Goal: Transaction & Acquisition: Purchase product/service

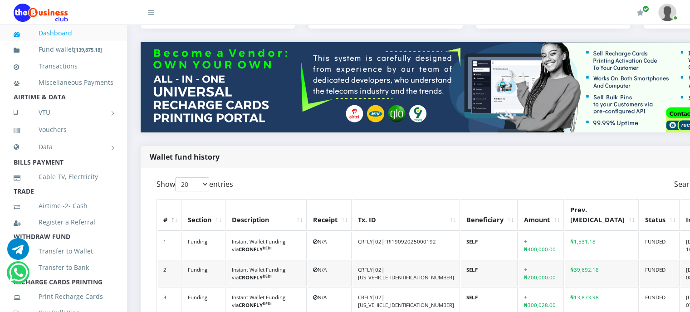
scroll to position [65, 0]
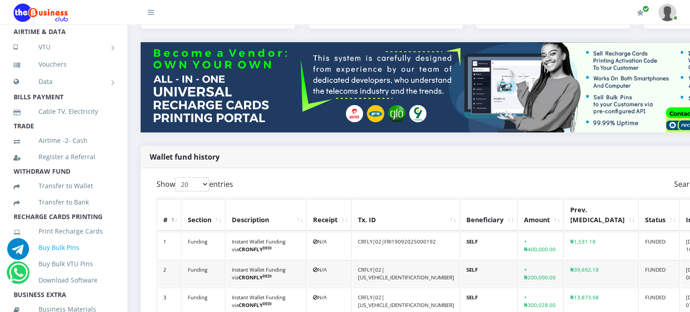
click at [61, 258] on link "Buy Bulk Pins" at bounding box center [64, 247] width 100 height 21
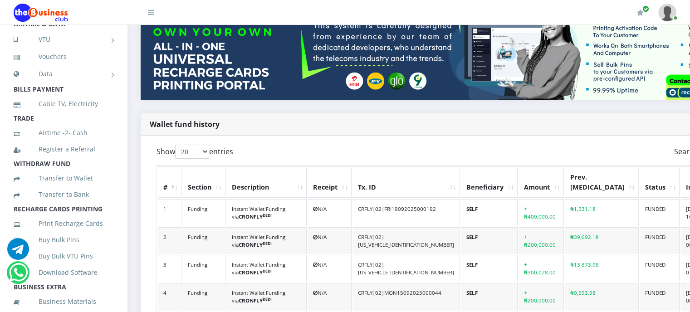
scroll to position [85, 0]
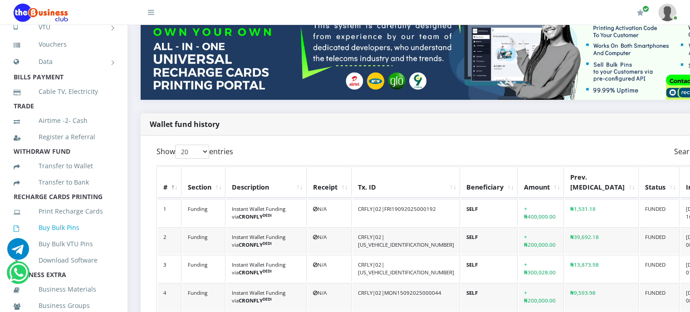
click at [68, 238] on link "Buy Bulk Pins" at bounding box center [64, 227] width 100 height 21
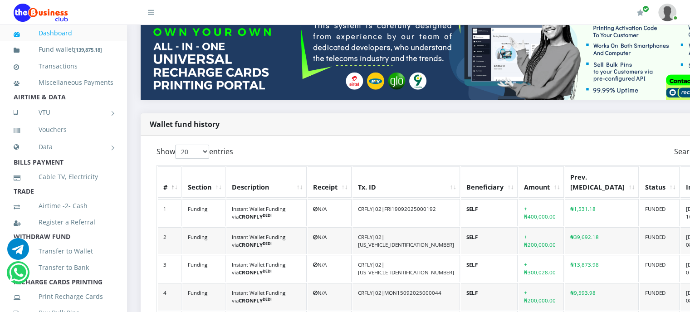
click at [280, 120] on div "Wallet fund history" at bounding box center [469, 124] width 657 height 22
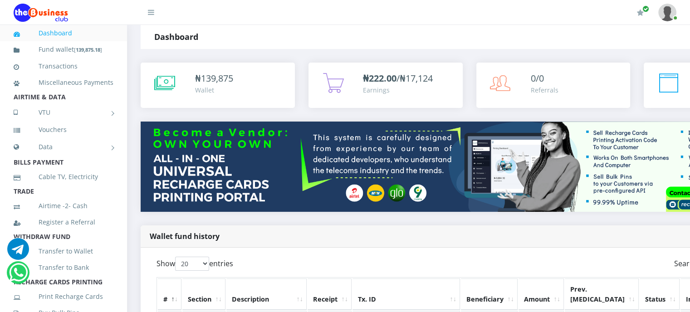
scroll to position [0, 0]
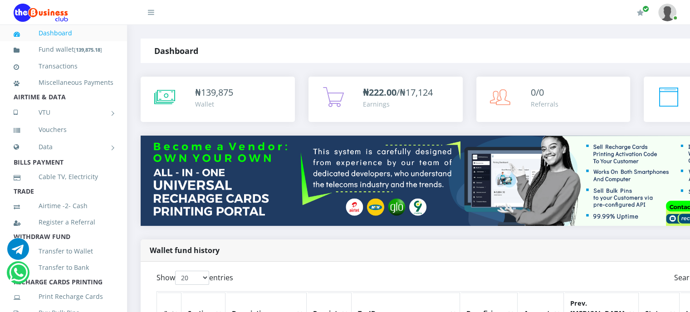
click at [254, 54] on div "Dashboard" at bounding box center [250, 51] width 219 height 24
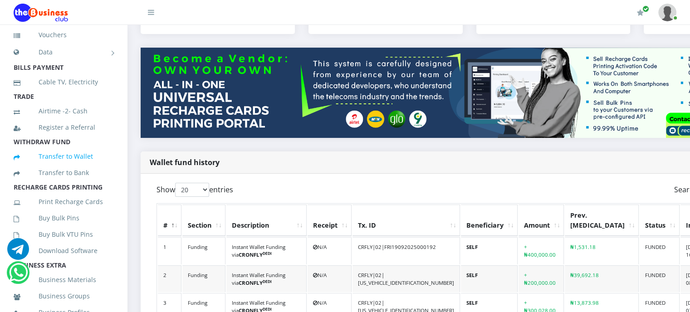
scroll to position [96, 0]
click at [50, 227] on link "Buy Bulk Pins" at bounding box center [64, 216] width 100 height 21
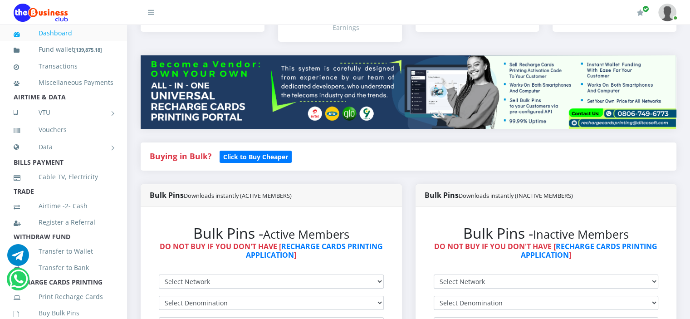
scroll to position [109, 0]
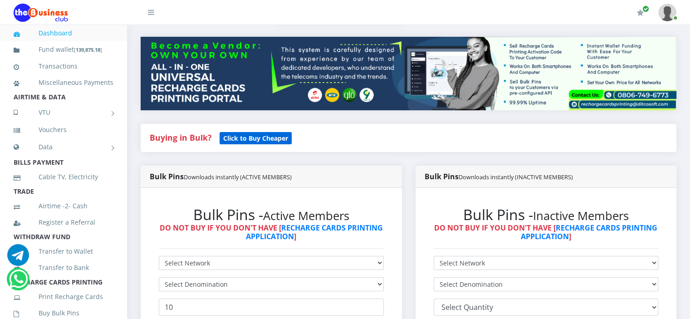
click at [250, 137] on b "Click to Buy Cheaper" at bounding box center [255, 138] width 65 height 9
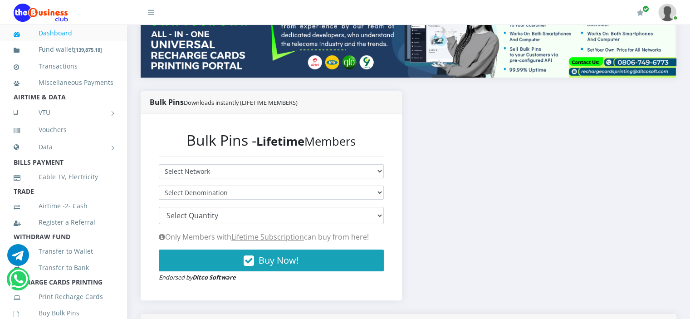
scroll to position [143, 0]
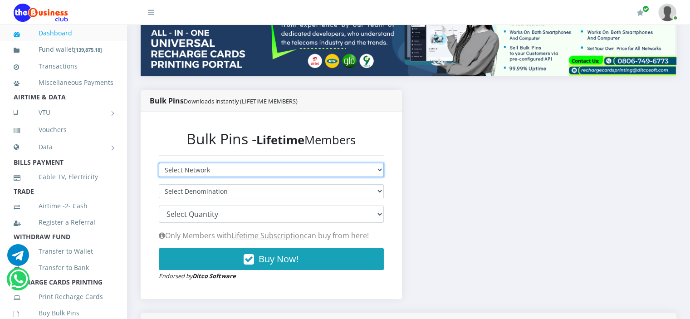
click at [253, 170] on select "Select Network MTN Globacom 9Mobile Airtel" at bounding box center [271, 170] width 225 height 14
select select "MTN"
click at [159, 163] on select "Select Network MTN Globacom 9Mobile Airtel" at bounding box center [271, 170] width 225 height 14
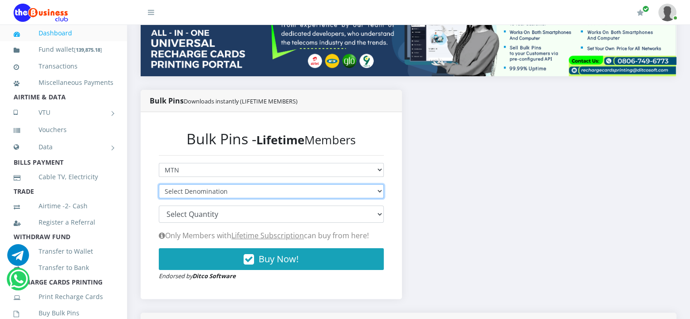
click at [251, 191] on select "Select Denomination" at bounding box center [271, 191] width 225 height 14
select select "193.88-200"
click at [159, 184] on select "Select Denomination MTN NGN100 - ₦96.94 MTN NGN200 - ₦193.88 MTN NGN400 - ₦387.…" at bounding box center [271, 191] width 225 height 14
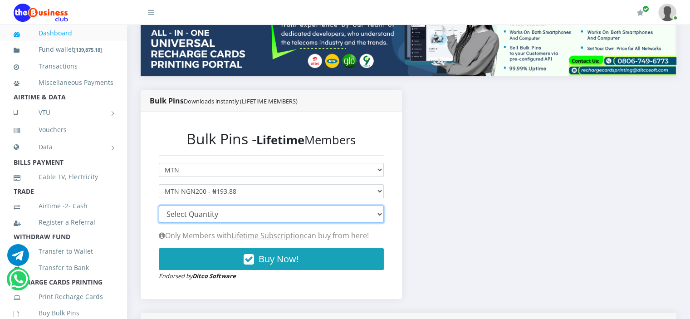
click at [250, 215] on select "100 150 200 300 500 1000" at bounding box center [271, 213] width 225 height 17
click at [241, 215] on select "100 150 200 300 500 1000" at bounding box center [271, 213] width 225 height 17
select select "500"
click at [159, 205] on select "100 150 200 300 500 1000" at bounding box center [271, 213] width 225 height 17
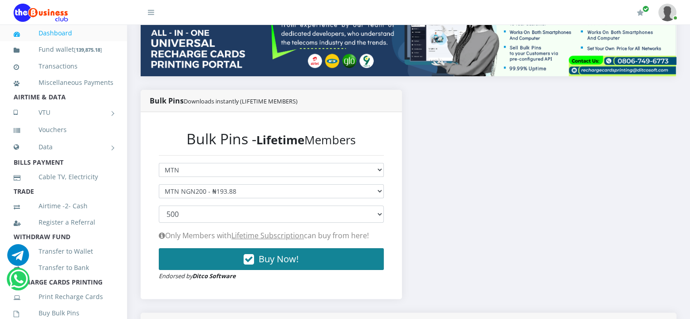
click at [275, 259] on span "Buy Now!" at bounding box center [278, 259] width 40 height 12
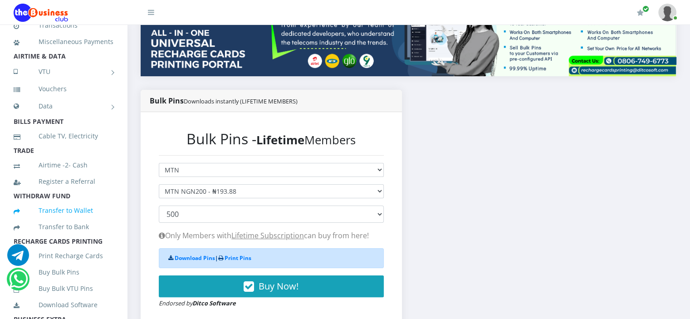
scroll to position [62, 0]
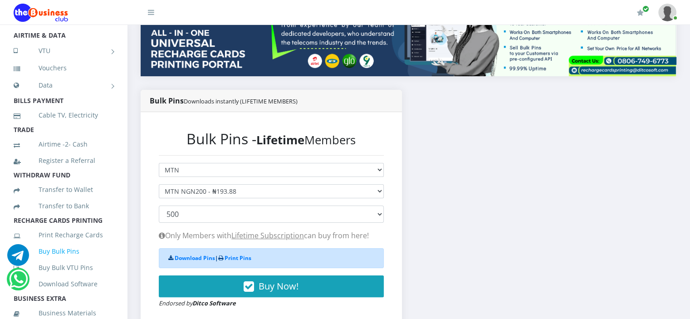
click at [58, 262] on link "Buy Bulk Pins" at bounding box center [64, 251] width 100 height 21
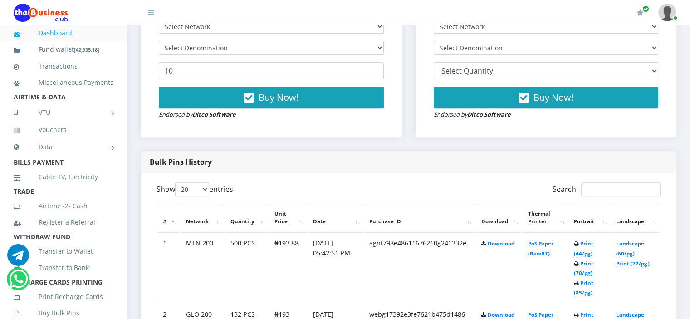
scroll to position [348, 0]
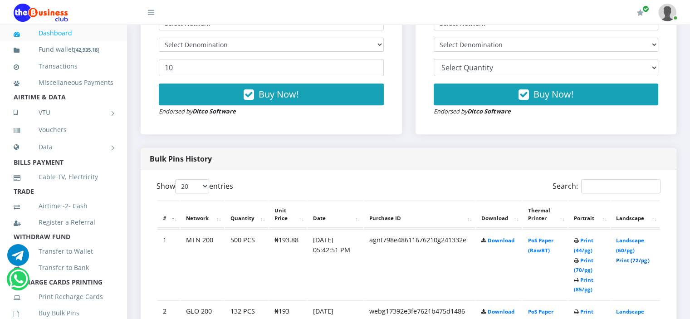
click at [625, 260] on link "Print (72/pg)" at bounding box center [632, 260] width 33 height 7
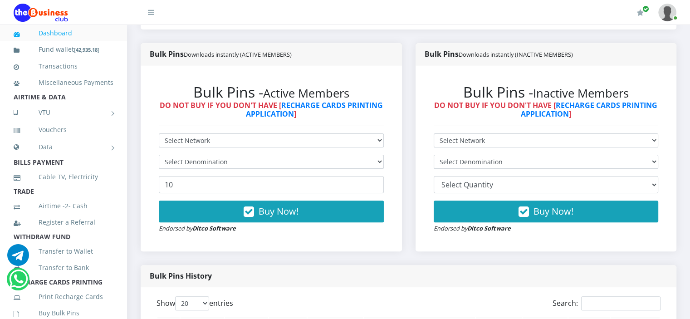
scroll to position [230, 0]
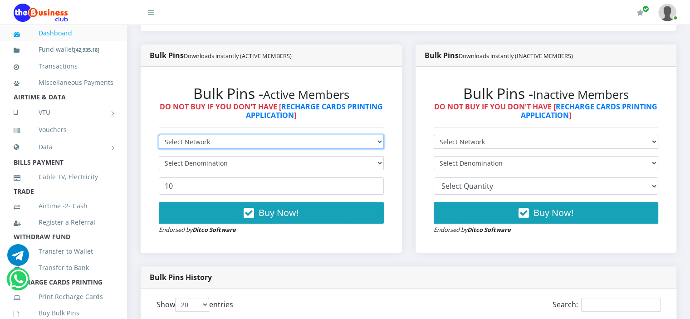
click at [339, 143] on select "Select Network MTN Globacom 9Mobile Airtel" at bounding box center [271, 142] width 225 height 14
select select "MTN"
click at [159, 135] on select "Select Network MTN Globacom 9Mobile Airtel" at bounding box center [271, 142] width 225 height 14
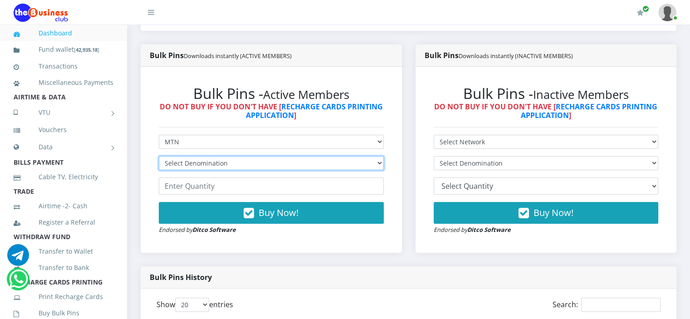
click at [334, 165] on select "Select Denomination MTN NGN100 - ₦96.98 MTN NGN200 - ₦193.96 MTN NGN400 - ₦387.…" at bounding box center [271, 163] width 225 height 14
select select "484.9-500"
click at [159, 156] on select "Select Denomination MTN NGN100 - ₦96.98 MTN NGN200 - ₦193.96 MTN NGN400 - ₦387.…" at bounding box center [271, 163] width 225 height 14
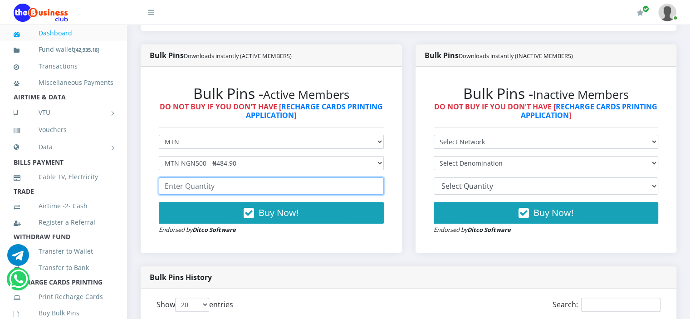
click at [258, 187] on input "number" at bounding box center [271, 185] width 225 height 17
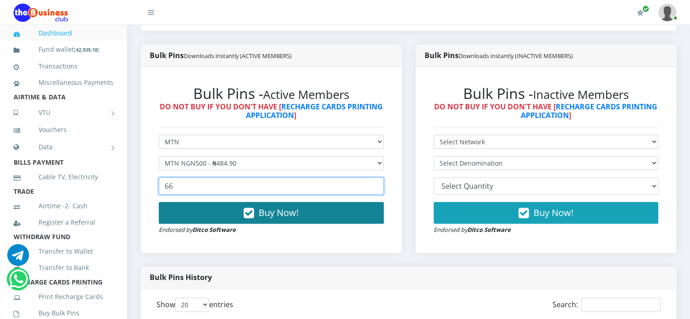
type input "66"
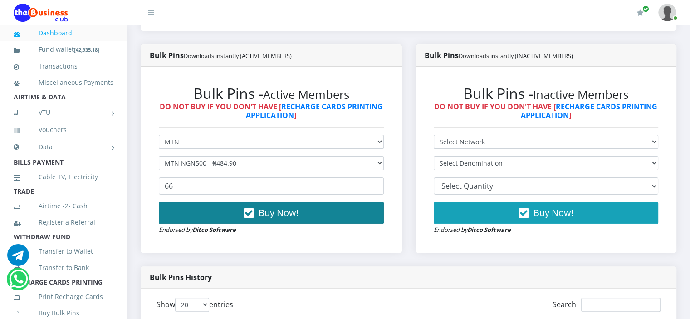
click at [282, 213] on span "Buy Now!" at bounding box center [278, 212] width 40 height 12
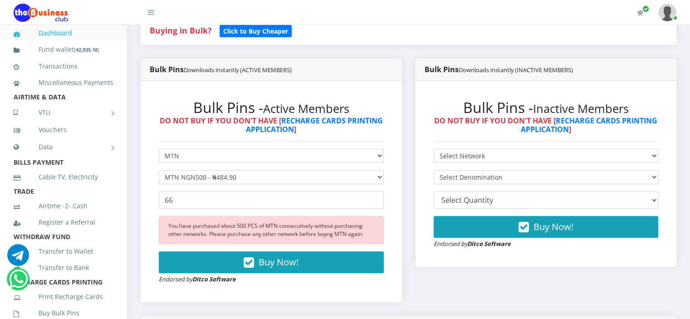
scroll to position [212, 0]
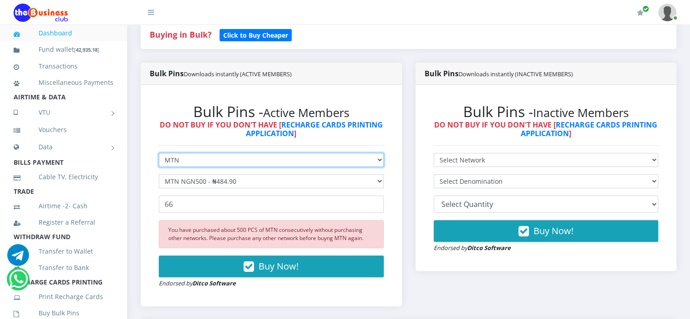
click at [324, 158] on select "Select Network MTN Globacom 9Mobile Airtel" at bounding box center [271, 160] width 225 height 14
select select "Airtel"
click at [159, 153] on select "Select Network MTN Globacom 9Mobile Airtel" at bounding box center [271, 160] width 225 height 14
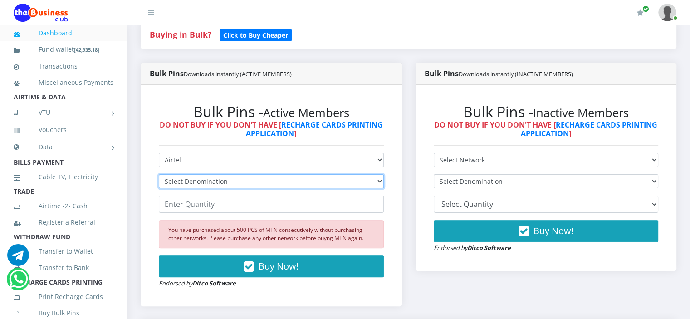
click at [306, 181] on select "Select Denomination Airtel NGN100 - ₦96.37 Airtel NGN200 - ₦192.74 Airtel NGN50…" at bounding box center [271, 181] width 225 height 14
select select "192.74-200"
click at [159, 174] on select "Select Denomination Airtel NGN100 - ₦96.37 Airtel NGN200 - ₦192.74 Airtel NGN50…" at bounding box center [271, 181] width 225 height 14
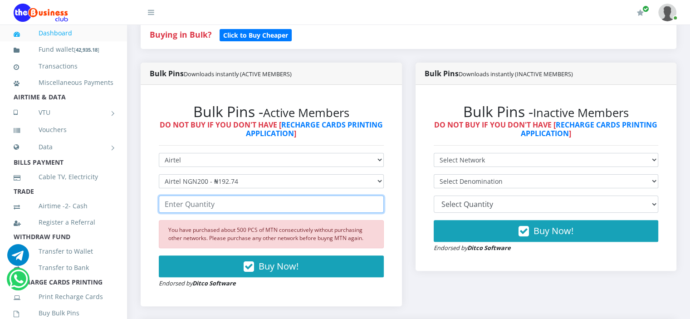
click at [274, 204] on input "number" at bounding box center [271, 203] width 225 height 17
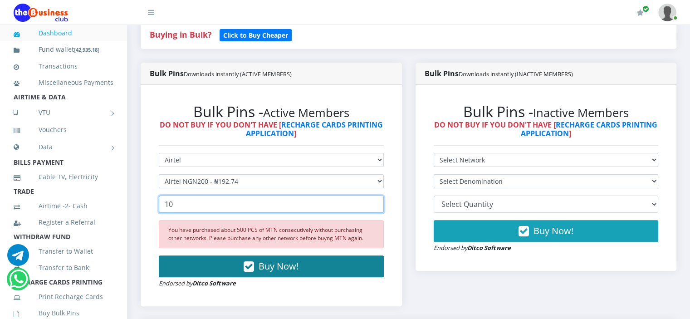
type input "10"
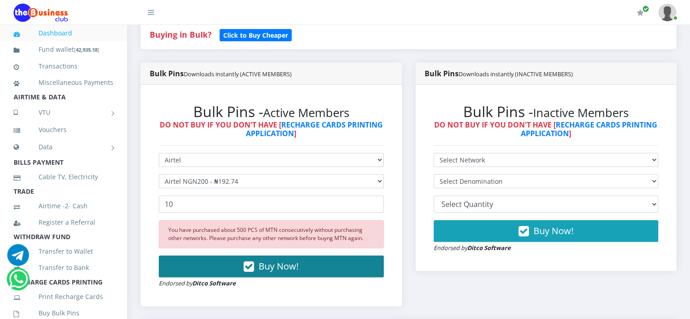
click at [287, 269] on span "Buy Now!" at bounding box center [278, 266] width 40 height 12
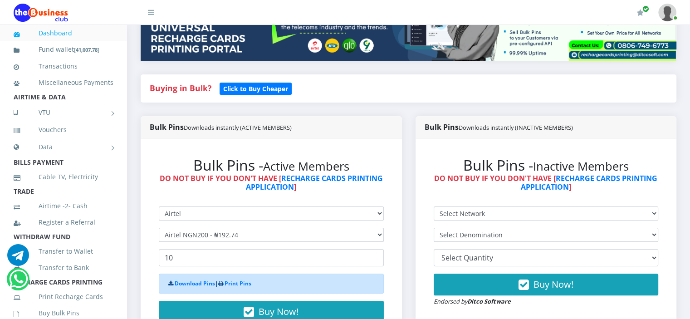
scroll to position [167, 0]
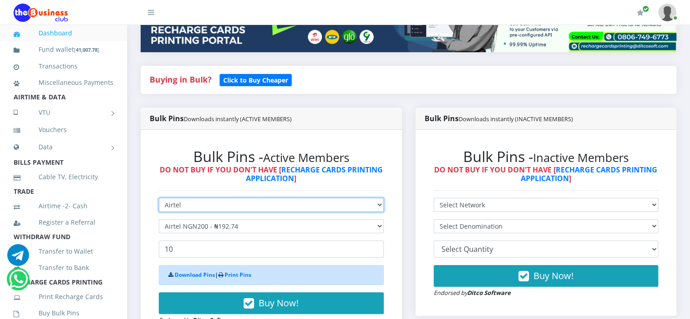
click at [292, 205] on select "Select Network MTN Globacom 9Mobile Airtel" at bounding box center [271, 205] width 225 height 14
select select "MTN"
click at [159, 198] on select "Select Network MTN Globacom 9Mobile Airtel" at bounding box center [271, 205] width 225 height 14
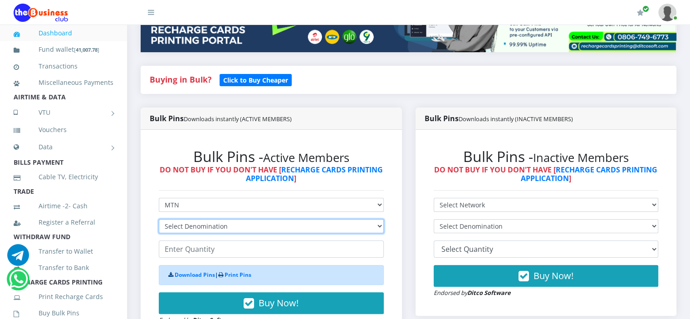
click at [288, 227] on select "Select Denomination MTN NGN100 - ₦96.98 MTN NGN200 - ₦193.96 MTN NGN400 - ₦387.…" at bounding box center [271, 226] width 225 height 14
select select "484.9-500"
click at [159, 219] on select "Select Denomination MTN NGN100 - ₦96.98 MTN NGN200 - ₦193.96 MTN NGN400 - ₦387.…" at bounding box center [271, 226] width 225 height 14
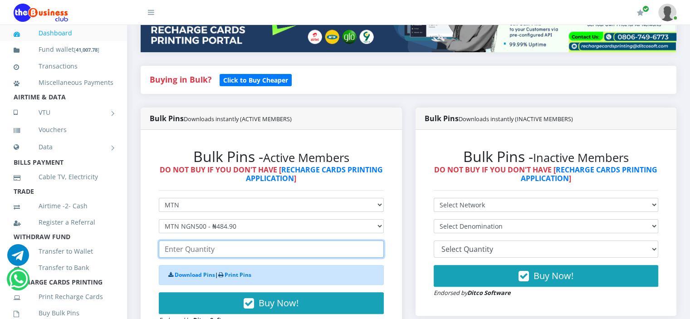
click at [240, 251] on input "number" at bounding box center [271, 248] width 225 height 17
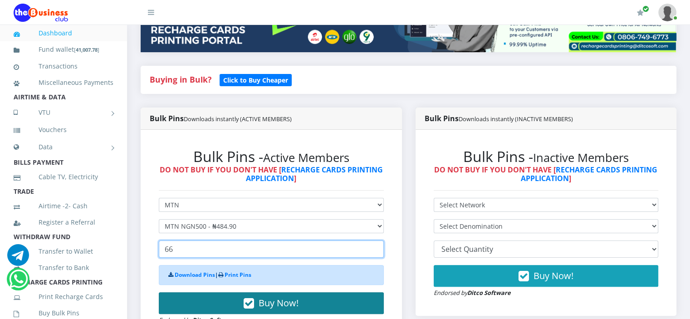
type input "66"
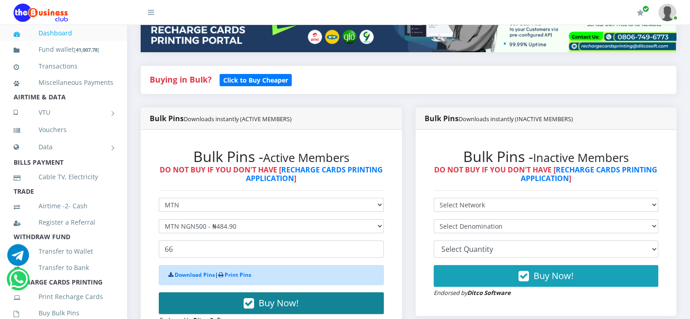
click at [291, 303] on span "Buy Now!" at bounding box center [278, 302] width 40 height 12
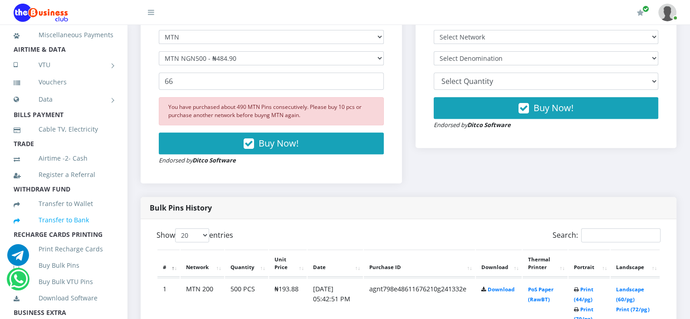
scroll to position [56, 0]
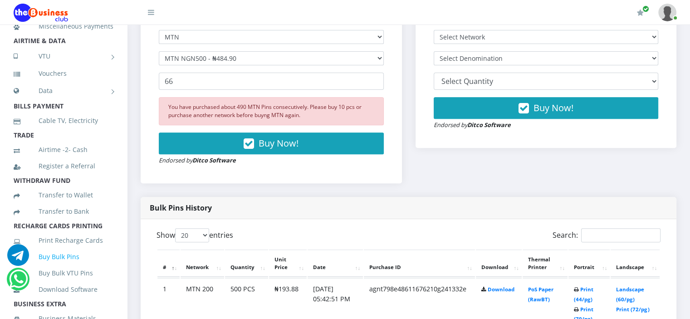
click at [60, 267] on link "Buy Bulk Pins" at bounding box center [64, 256] width 100 height 21
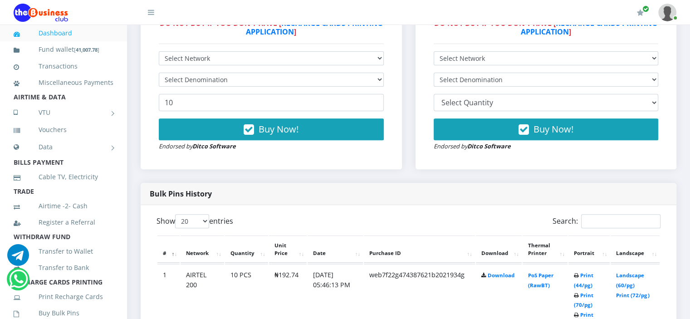
scroll to position [342, 0]
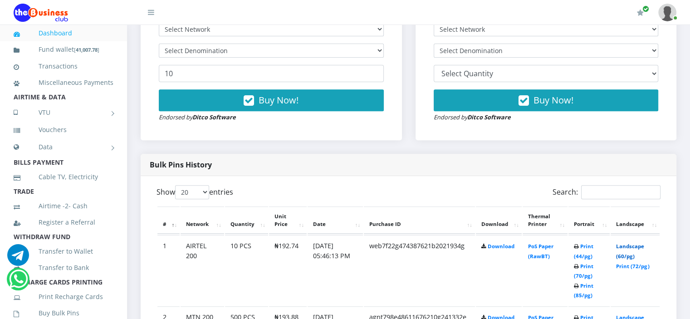
click at [635, 247] on link "Landscape (60/pg)" at bounding box center [630, 251] width 28 height 17
